Goal: Information Seeking & Learning: Find contact information

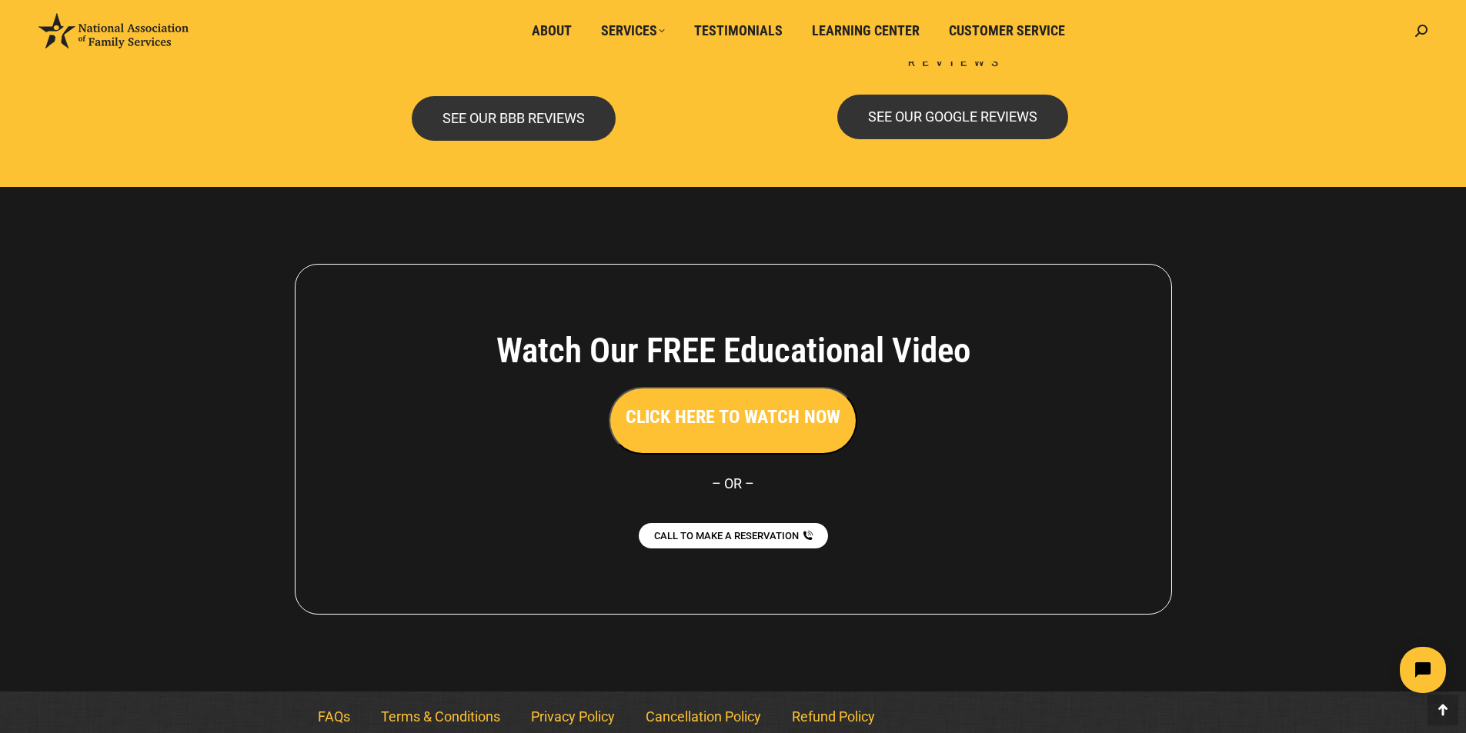
scroll to position [3309, 0]
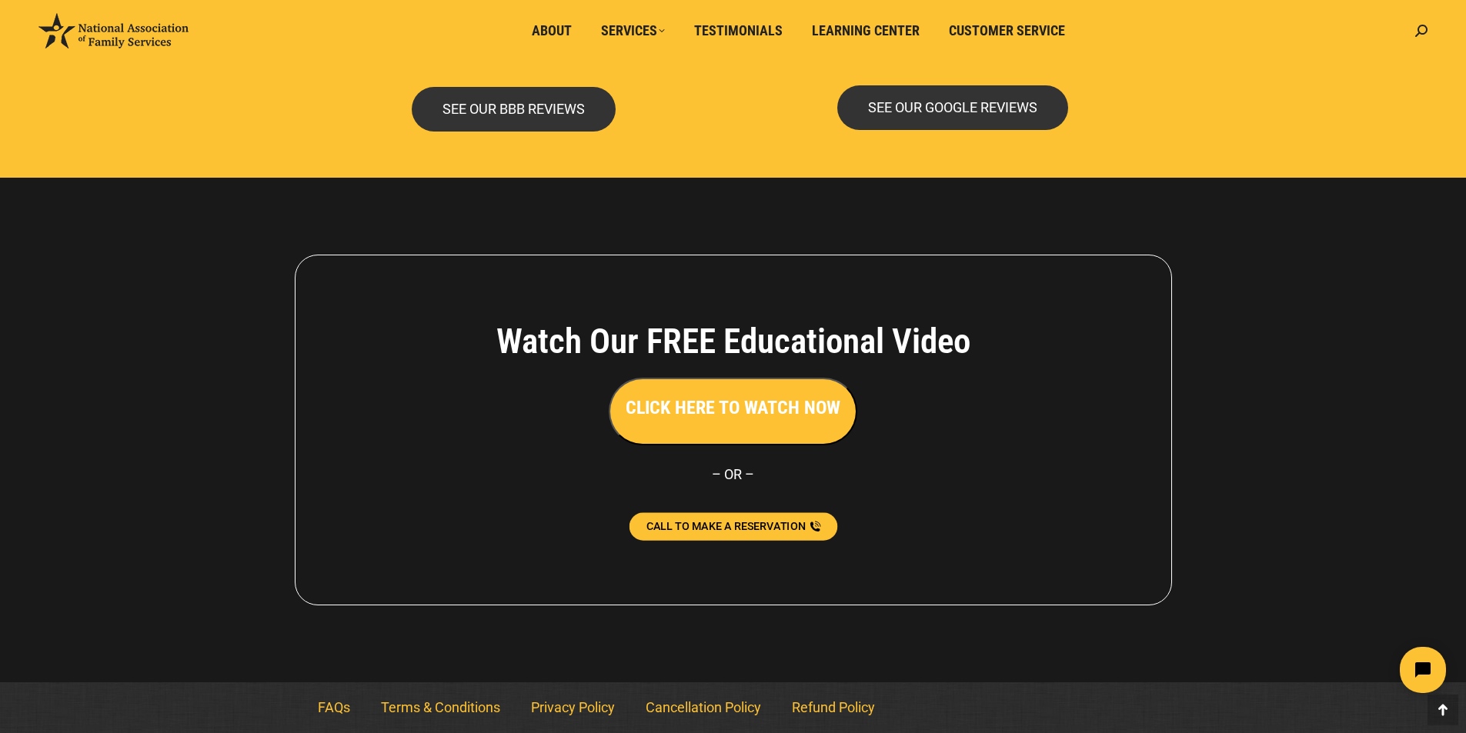
click at [745, 523] on span "CALL TO MAKE A RESERVATION" at bounding box center [725, 526] width 159 height 11
click at [774, 408] on h3 "CLICK HERE TO WATCH NOW" at bounding box center [733, 408] width 215 height 26
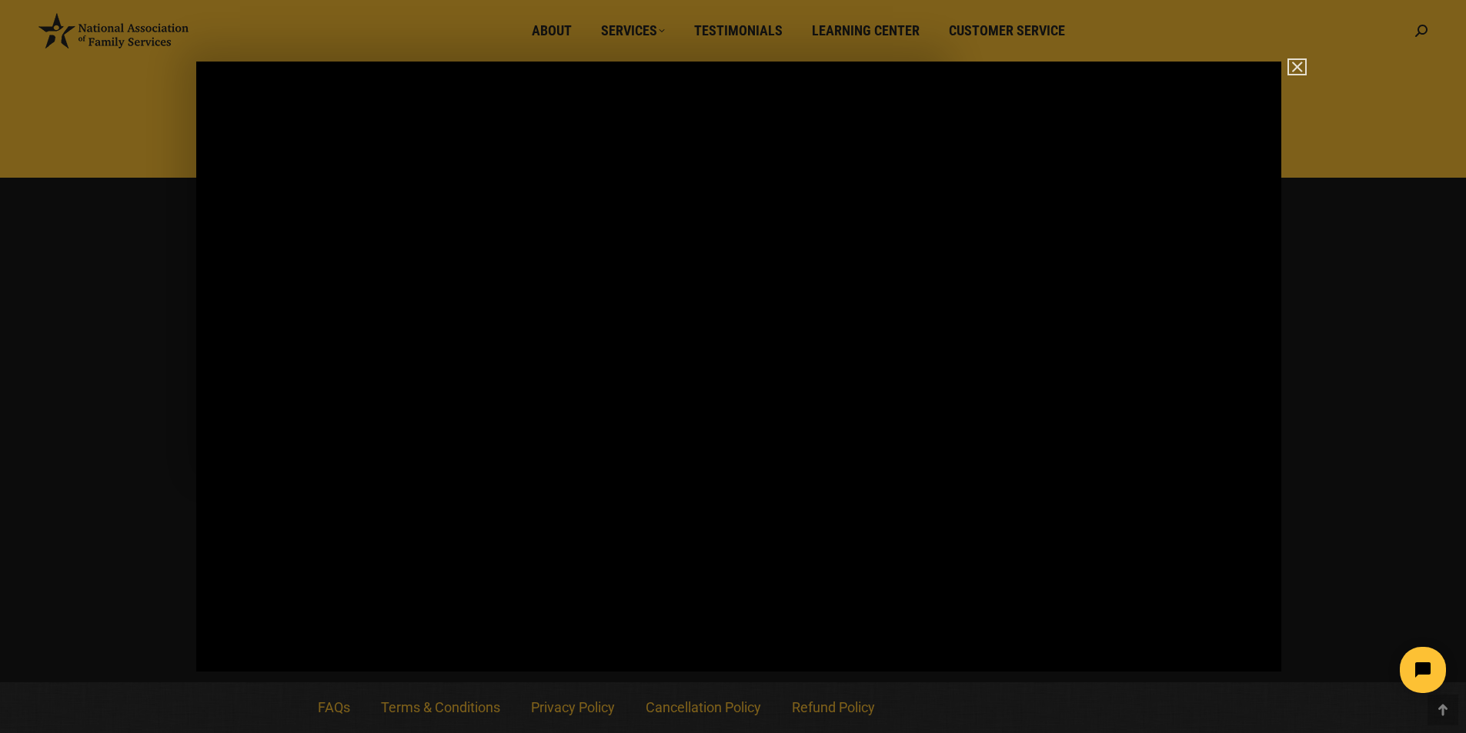
click at [1295, 65] on img "Close" at bounding box center [1290, 74] width 26 height 26
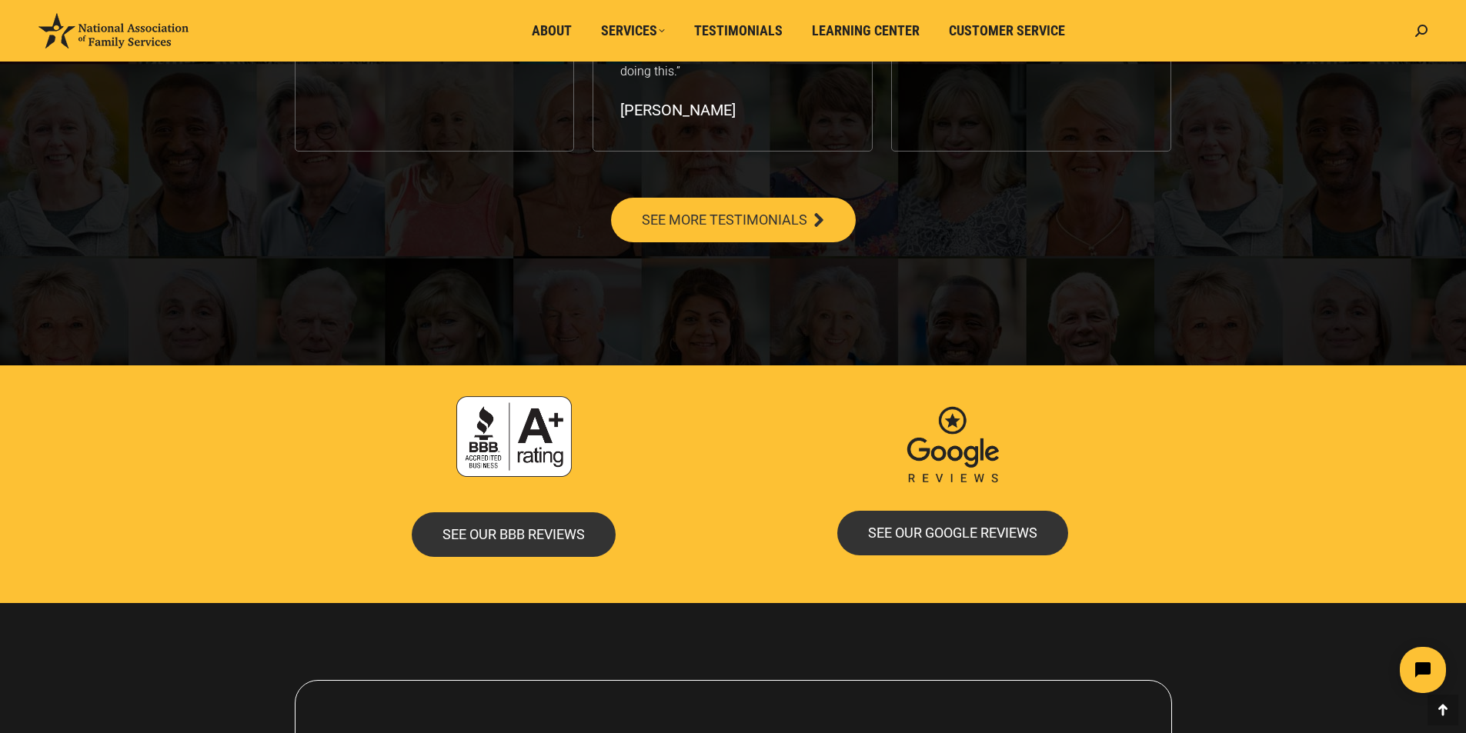
scroll to position [2847, 0]
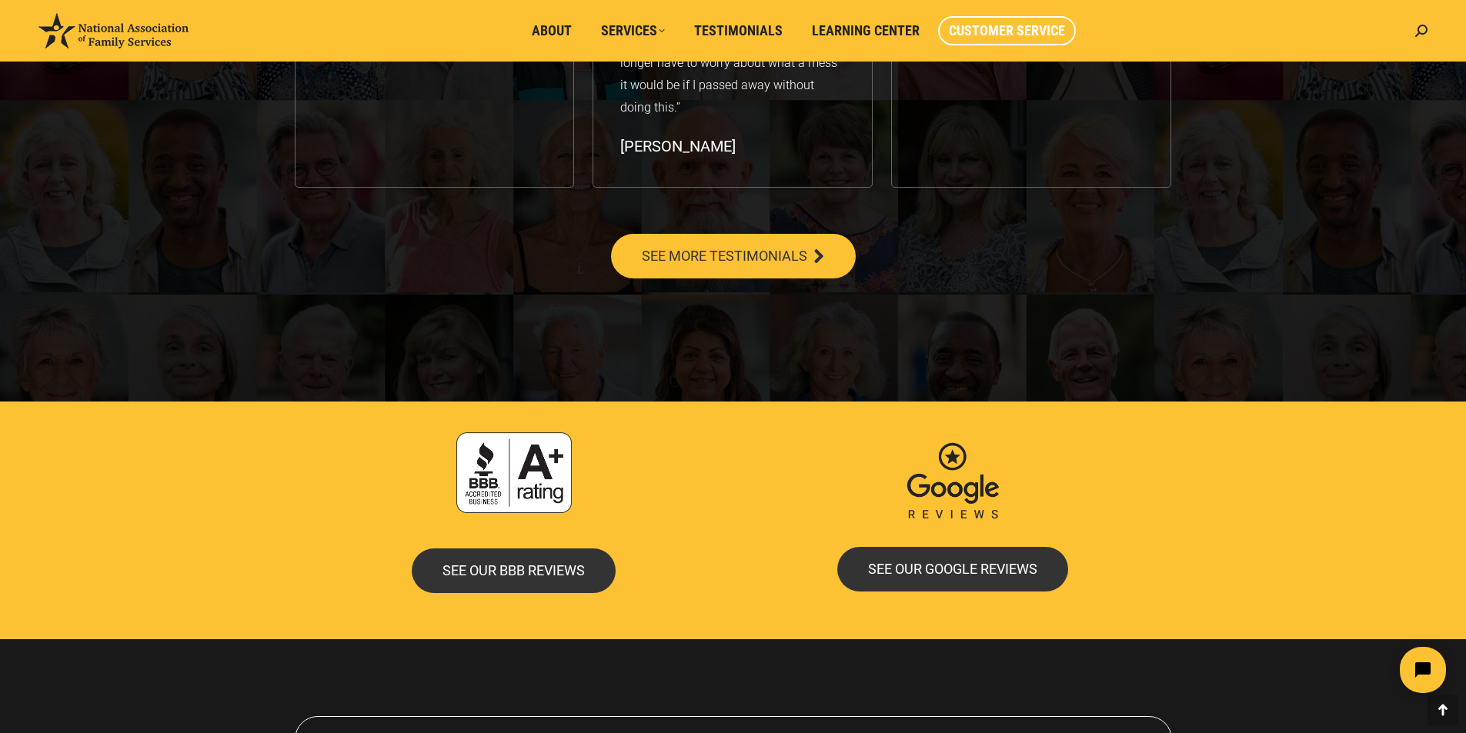
click at [977, 23] on span "Customer Service" at bounding box center [1007, 30] width 116 height 17
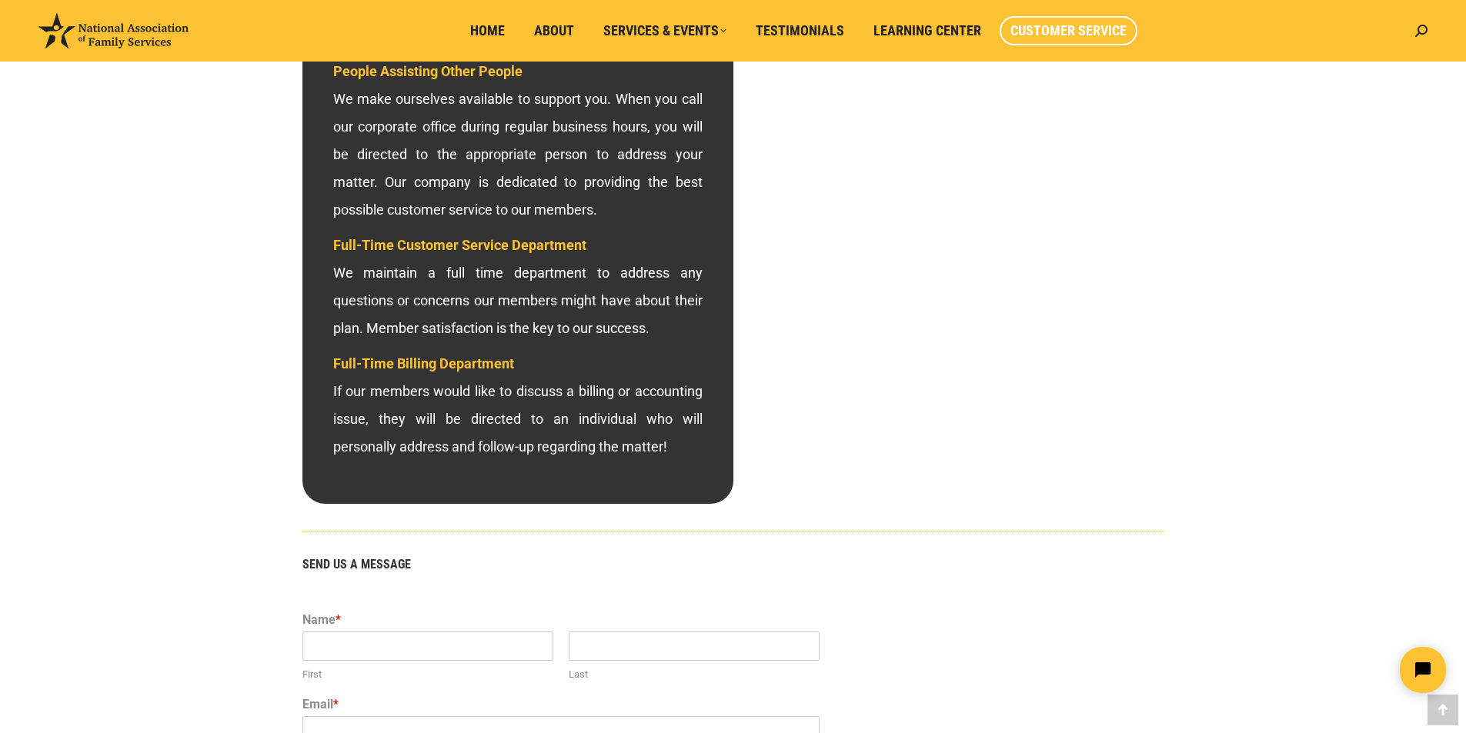
scroll to position [193, 0]
